Goal: Download file/media

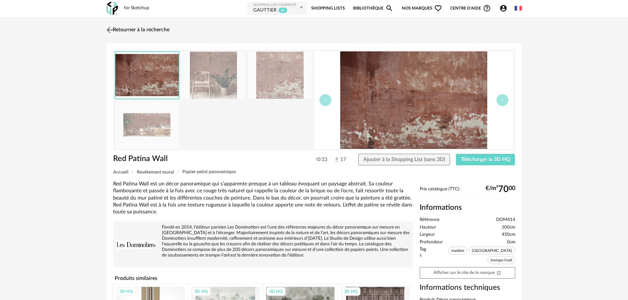
click at [109, 28] on img at bounding box center [110, 30] width 10 height 10
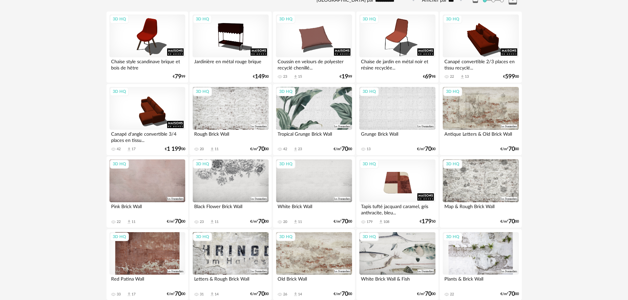
scroll to position [17, 0]
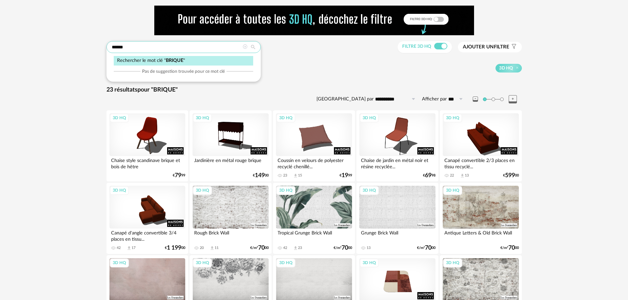
drag, startPoint x: 170, startPoint y: 68, endPoint x: 84, endPoint y: 68, distance: 86.3
click at [84, 68] on div "**********" at bounding box center [314, 258] width 628 height 517
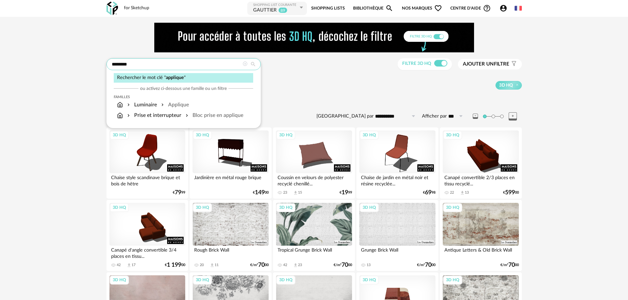
type input "********"
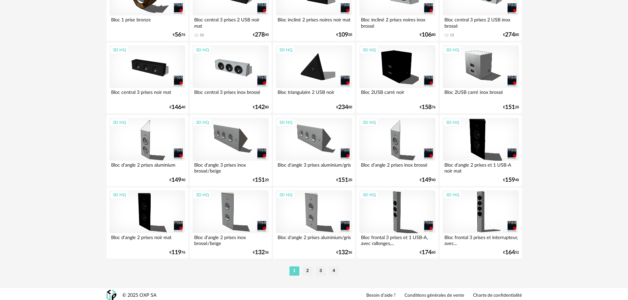
scroll to position [1321, 0]
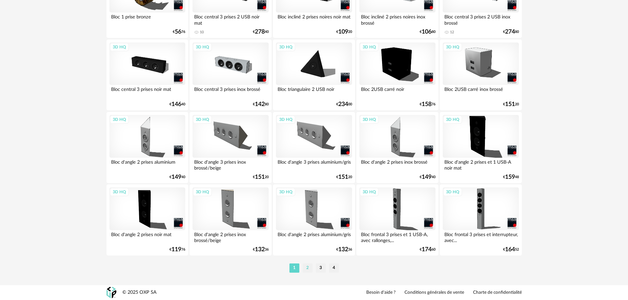
click at [309, 267] on li "2" at bounding box center [307, 268] width 10 height 9
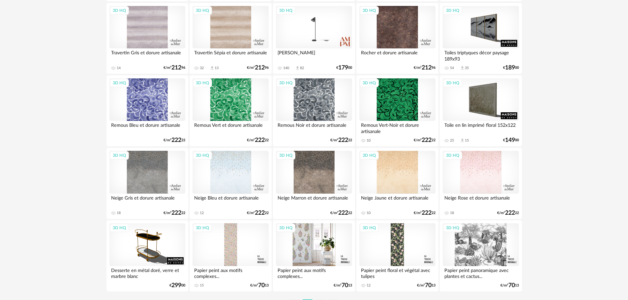
scroll to position [1321, 0]
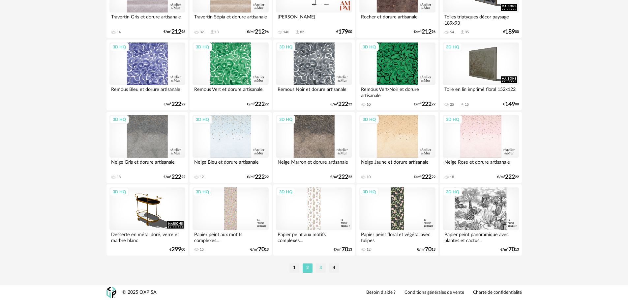
click at [320, 270] on li "3" at bounding box center [321, 268] width 10 height 9
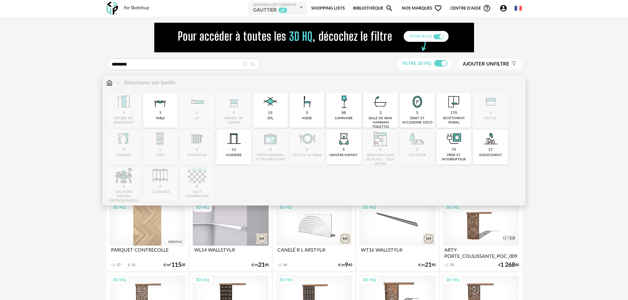
click at [110, 85] on img at bounding box center [109, 83] width 6 height 8
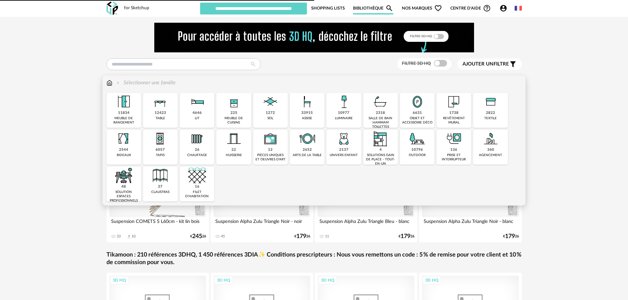
type input "********"
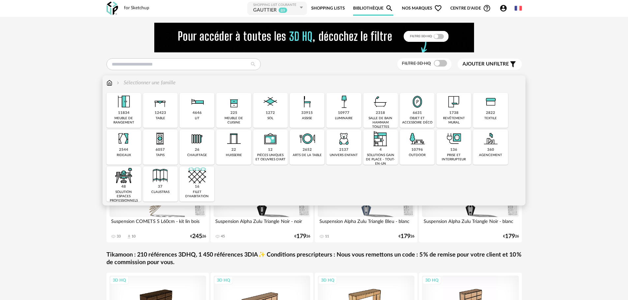
click at [343, 103] on img at bounding box center [344, 102] width 18 height 18
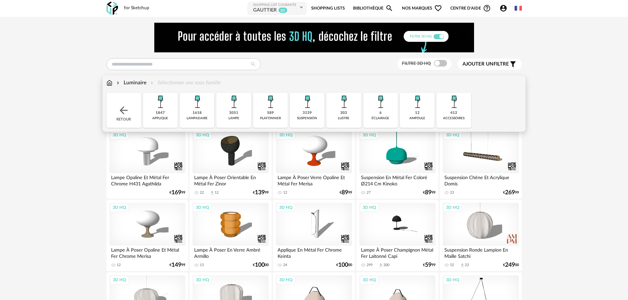
click at [161, 113] on div "1847" at bounding box center [159, 113] width 9 height 5
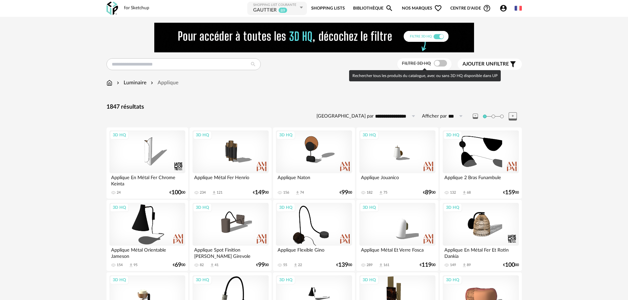
click at [440, 64] on span at bounding box center [440, 63] width 13 height 7
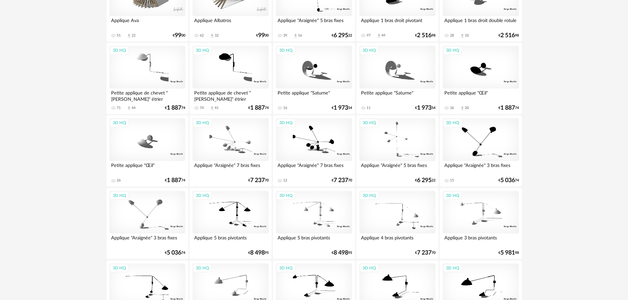
scroll to position [849, 0]
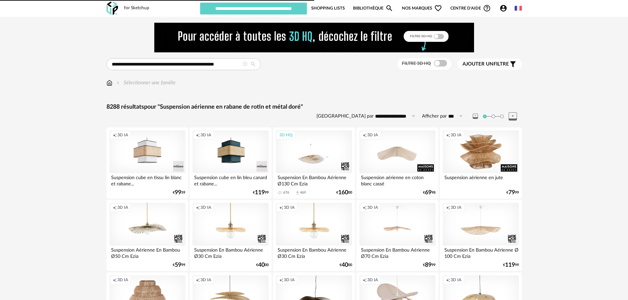
type input "********"
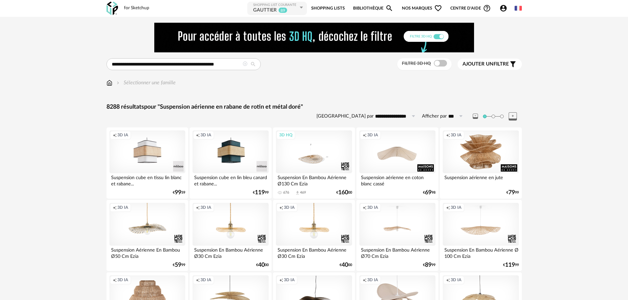
click at [245, 63] on icon at bounding box center [244, 64] width 5 height 5
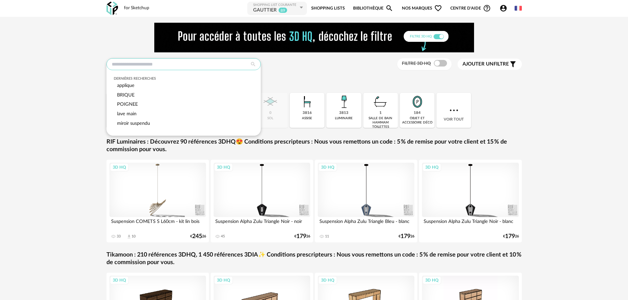
click at [206, 67] on input "text" at bounding box center [183, 64] width 154 height 12
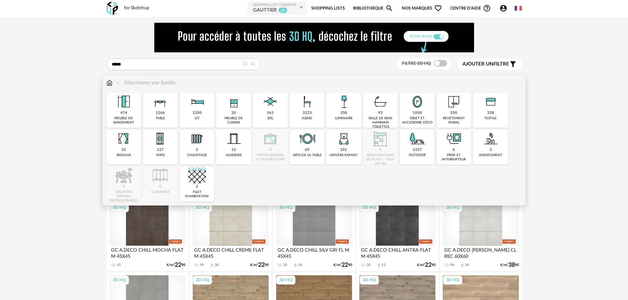
click at [408, 114] on div "1058 objet et accessoire déco" at bounding box center [417, 110] width 35 height 35
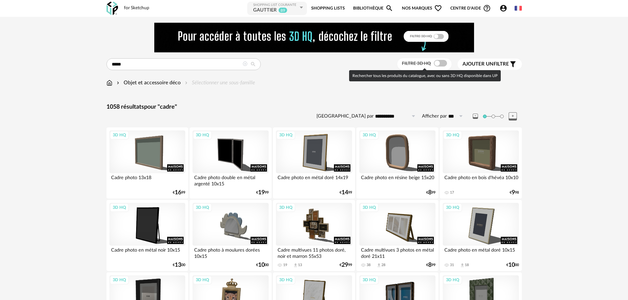
click at [440, 64] on span at bounding box center [440, 63] width 13 height 7
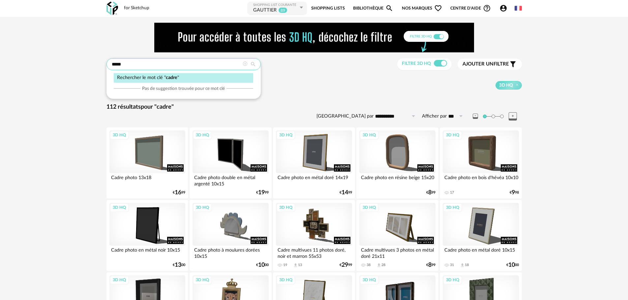
drag, startPoint x: 154, startPoint y: 64, endPoint x: 53, endPoint y: 74, distance: 101.4
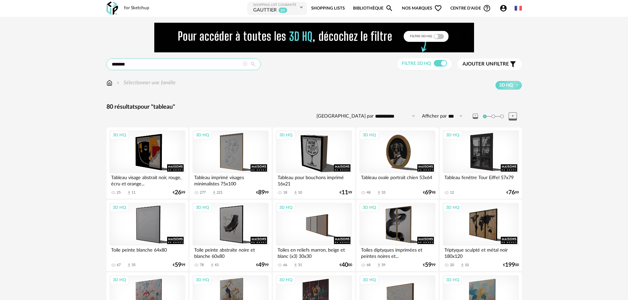
drag, startPoint x: 139, startPoint y: 63, endPoint x: 21, endPoint y: 65, distance: 118.0
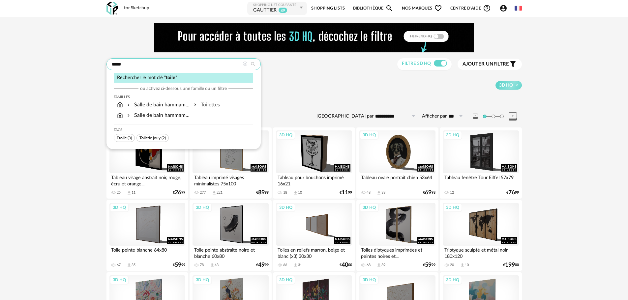
type input "*****"
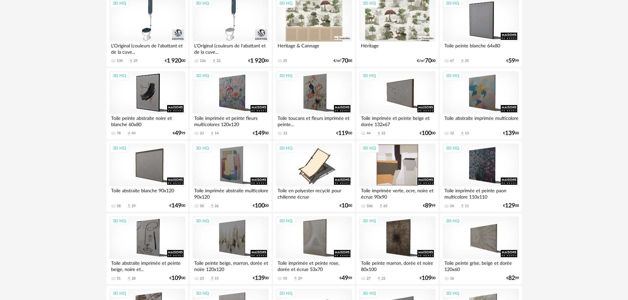
scroll to position [198, 0]
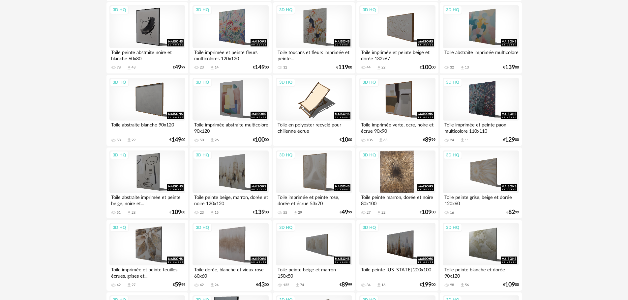
click at [397, 183] on div "3D HQ" at bounding box center [397, 172] width 76 height 43
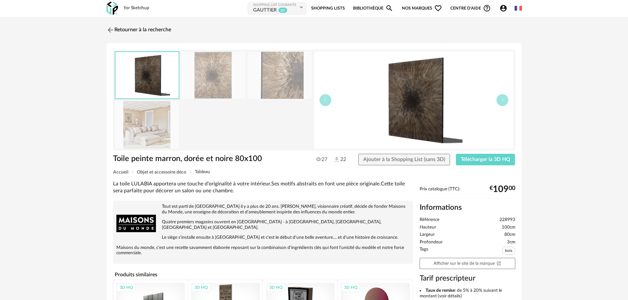
click at [140, 136] on img at bounding box center [147, 124] width 64 height 47
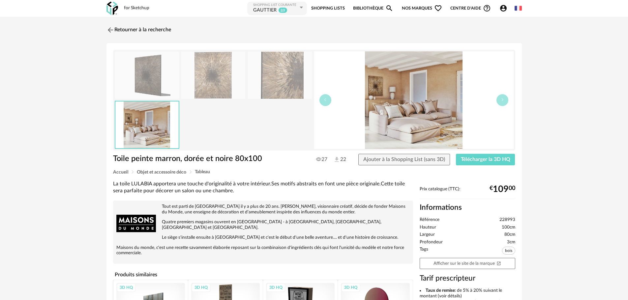
click at [155, 85] on img at bounding box center [147, 75] width 64 height 47
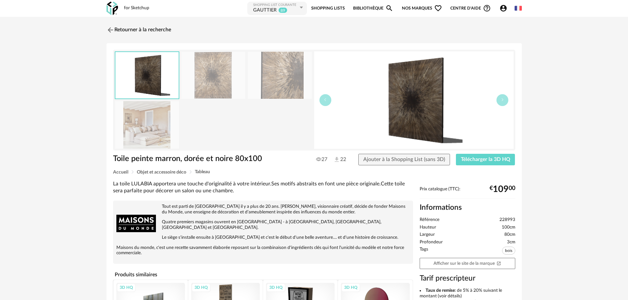
click at [195, 80] on img at bounding box center [213, 75] width 64 height 47
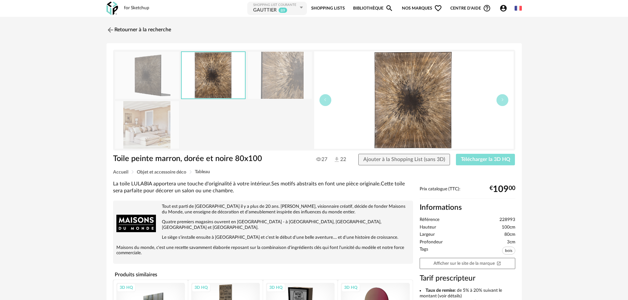
click at [489, 161] on span "Télécharger la 3D HQ" at bounding box center [485, 159] width 49 height 5
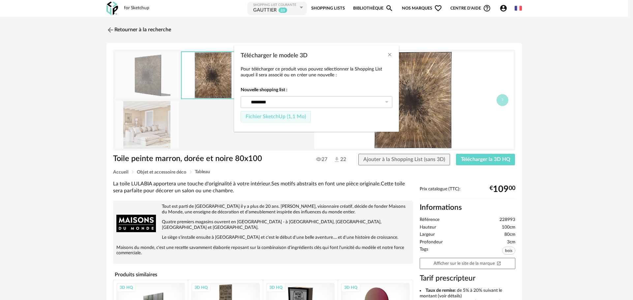
click at [283, 116] on span "Fichier SketchUp (1,1 Mo)" at bounding box center [275, 116] width 60 height 5
